Goal: Find specific page/section: Find specific page/section

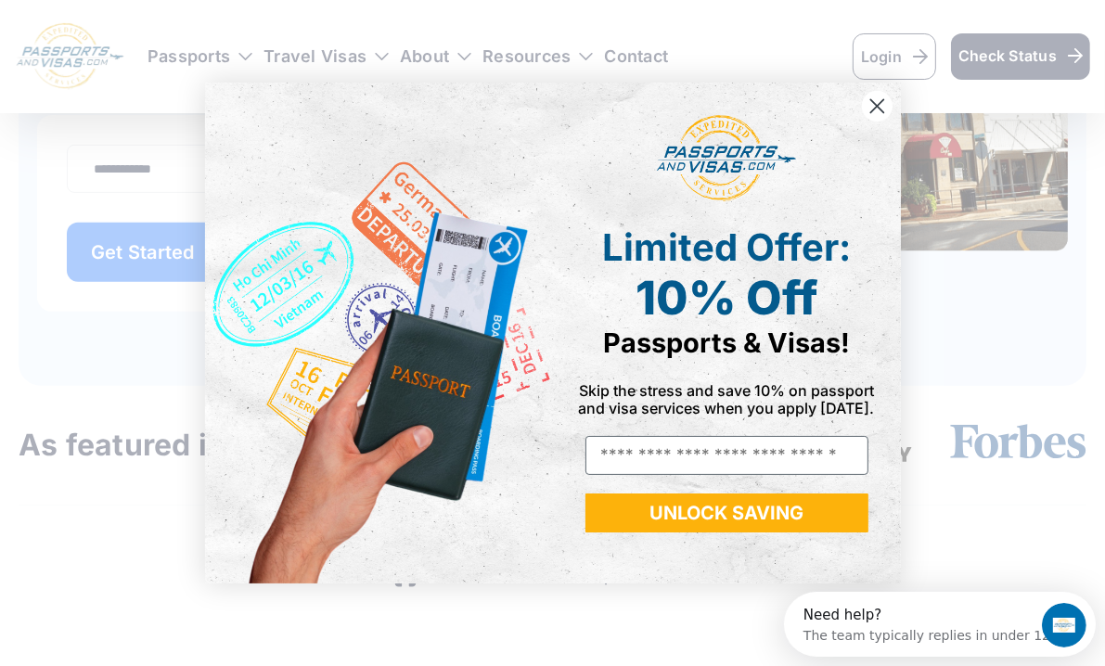
click at [877, 106] on icon "Close dialog" at bounding box center [876, 106] width 13 height 13
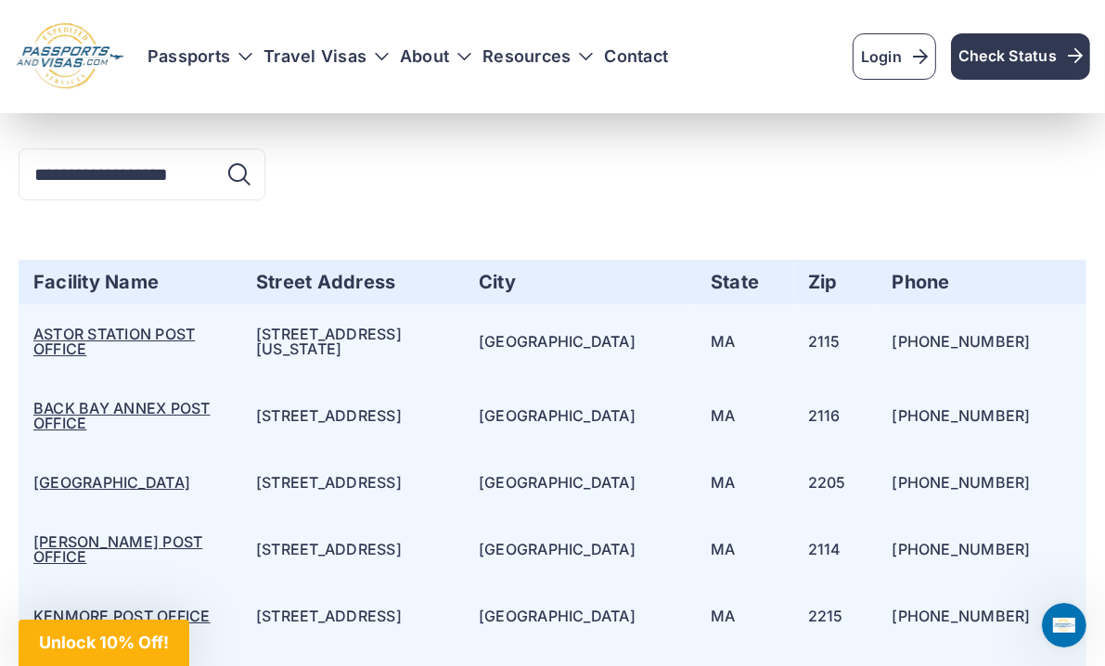
scroll to position [4916, 0]
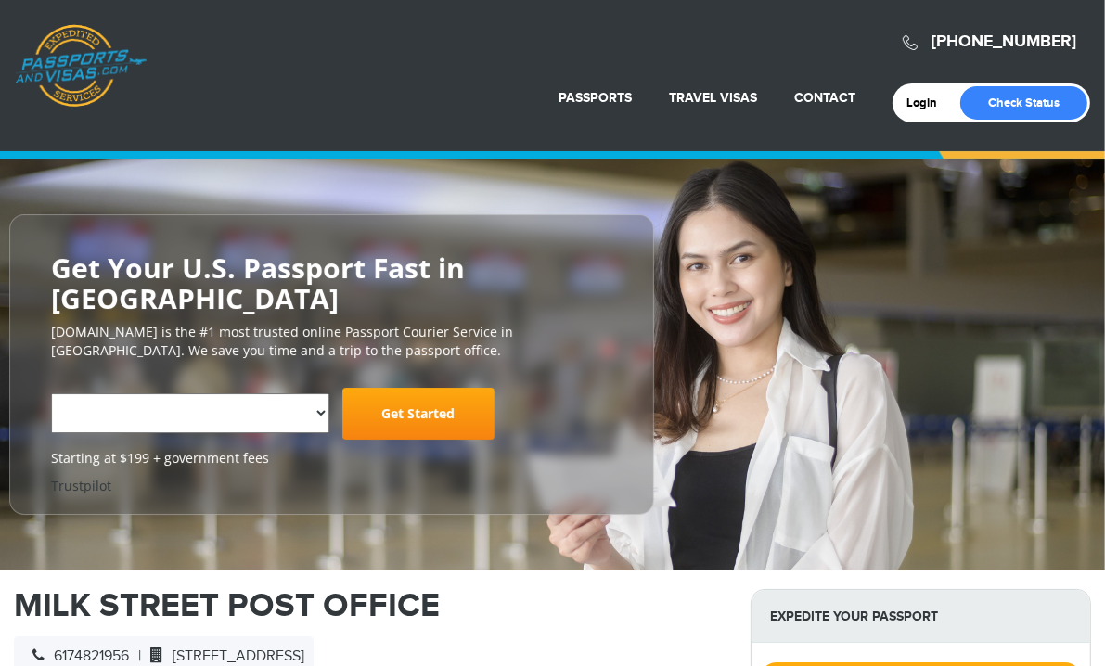
select select "**********"
